Goal: Task Accomplishment & Management: Manage account settings

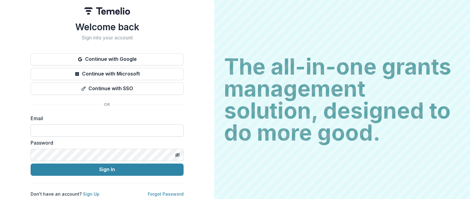
click at [51, 130] on input at bounding box center [107, 131] width 153 height 12
type input "**********"
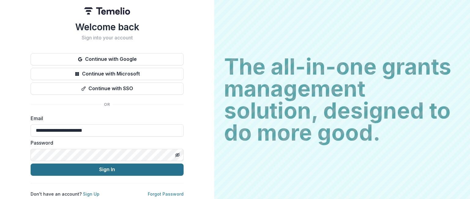
click at [112, 169] on button "Sign In" at bounding box center [107, 170] width 153 height 12
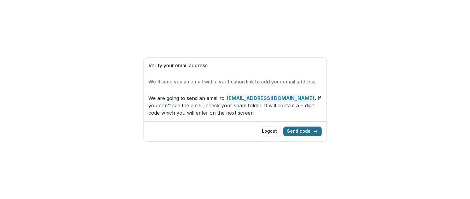
click at [294, 132] on button "Send code" at bounding box center [303, 132] width 38 height 10
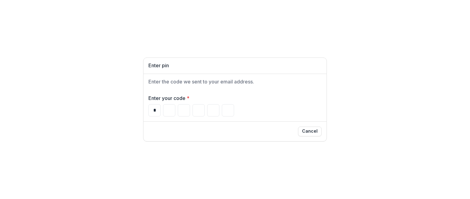
type input "*"
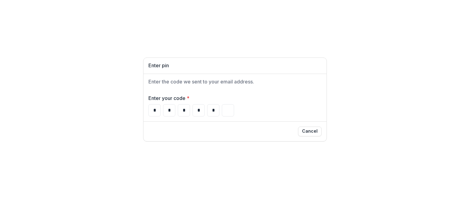
type input "*"
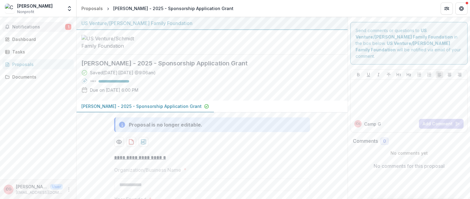
click at [64, 25] on span "Notifications" at bounding box center [38, 27] width 53 height 5
click at [241, 94] on div "Saved [DATE] ( [DATE] 9:06am ) 100 % Due on [DATE] 6:00 PM" at bounding box center [207, 83] width 252 height 26
click at [26, 25] on span "Notifications" at bounding box center [38, 27] width 53 height 5
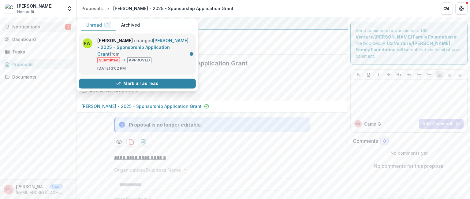
click at [139, 57] on link "[PERSON_NAME] - 2025 - Sponsorship Application Grant" at bounding box center [142, 47] width 91 height 19
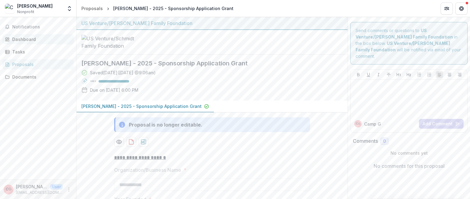
click at [28, 42] on div "Dashboard" at bounding box center [40, 39] width 57 height 6
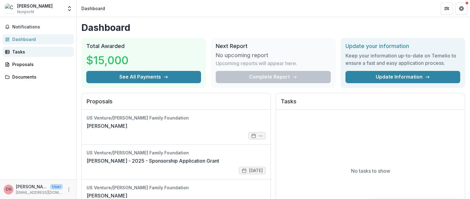
click at [47, 51] on div "Tasks" at bounding box center [40, 52] width 57 height 6
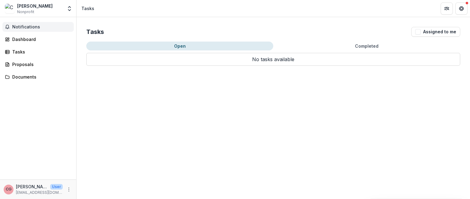
click at [31, 29] on span "Notifications" at bounding box center [41, 27] width 59 height 5
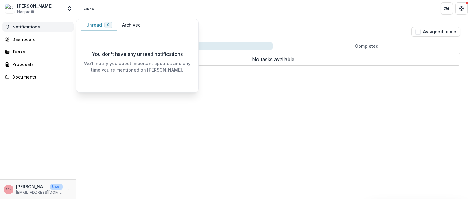
click at [31, 29] on span "Notifications" at bounding box center [41, 27] width 59 height 5
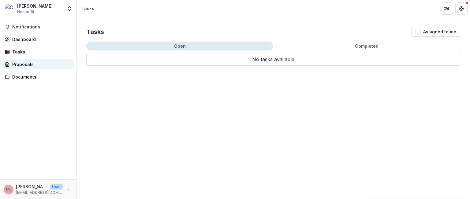
click at [27, 63] on div "Proposals" at bounding box center [40, 64] width 57 height 6
